Goal: Task Accomplishment & Management: Complete application form

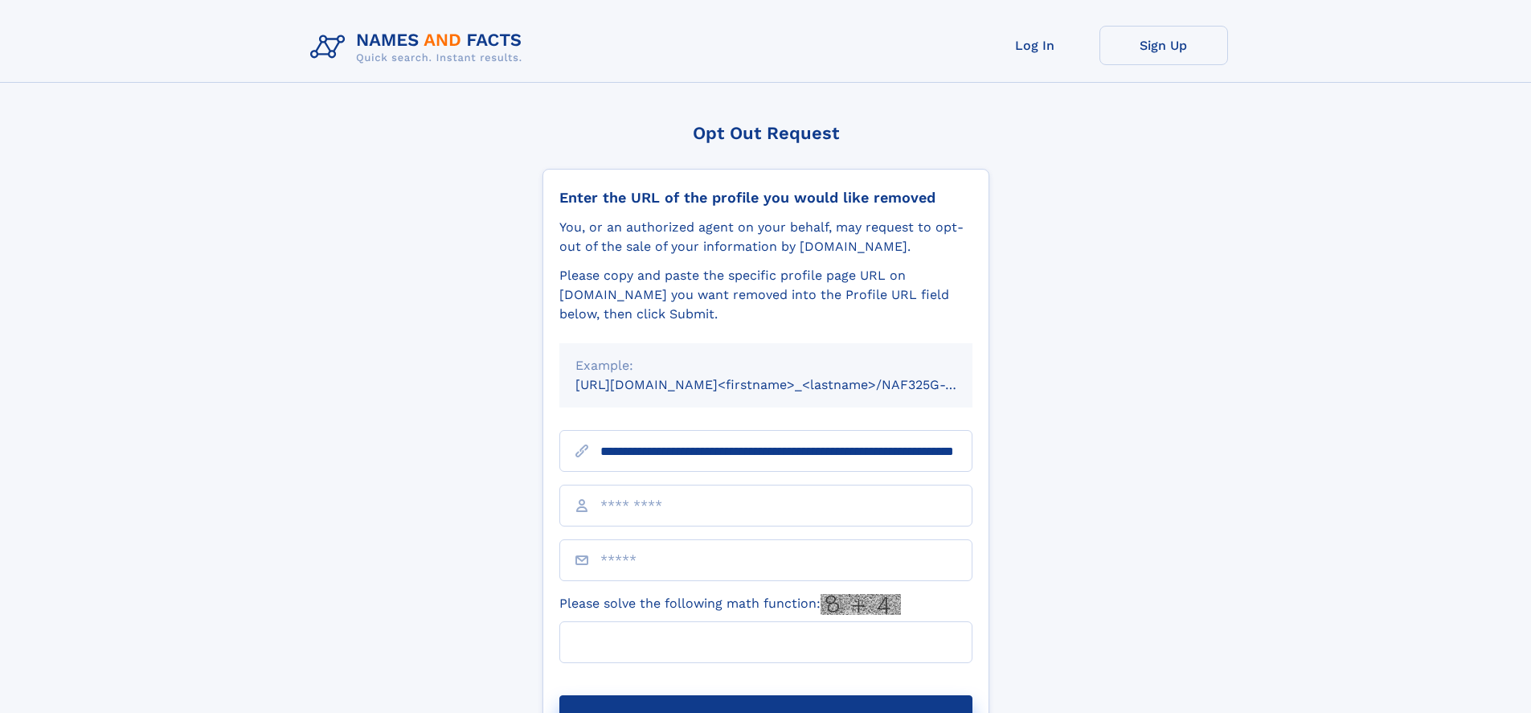
scroll to position [0, 164]
type input "**********"
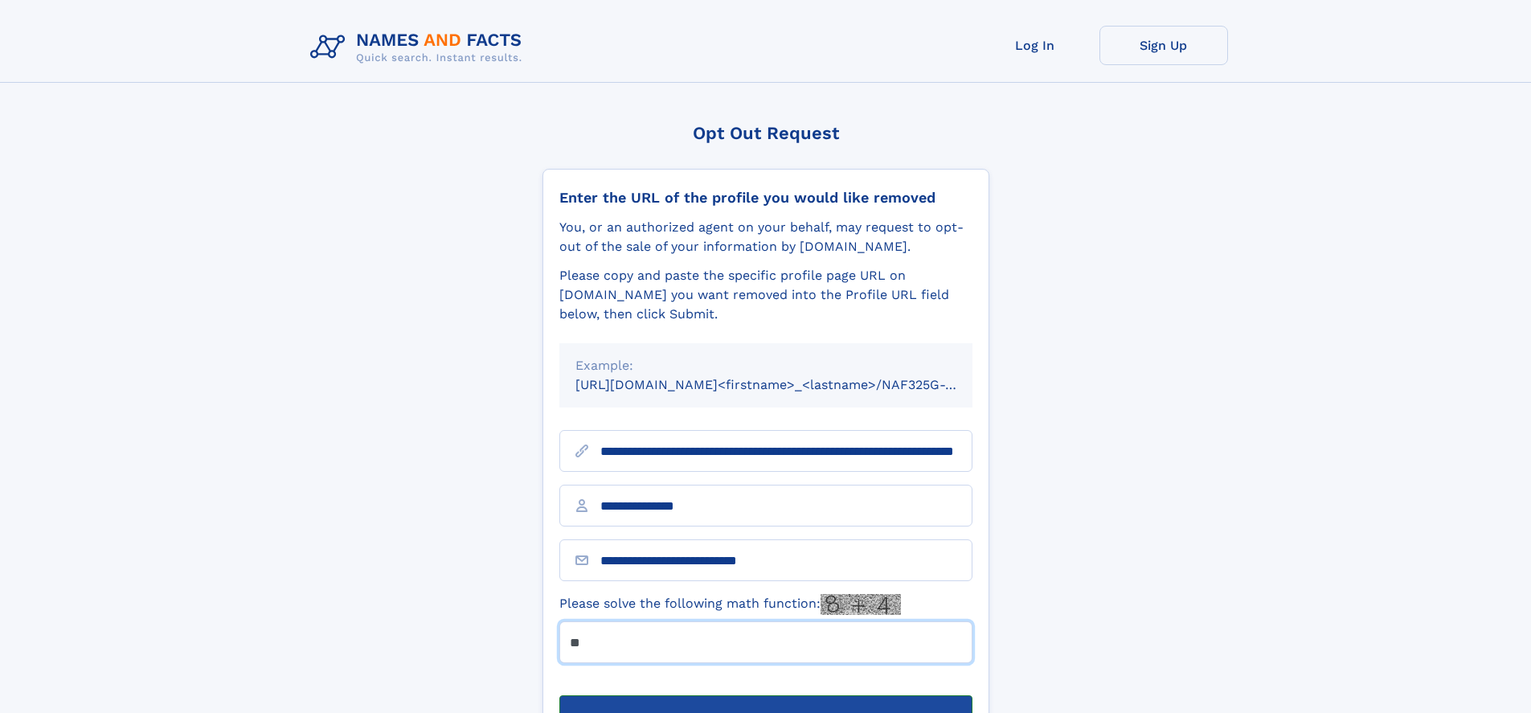
type input "**"
click at [765, 695] on button "Submit Opt Out Request" at bounding box center [766, 720] width 413 height 51
